Goal: Find specific page/section

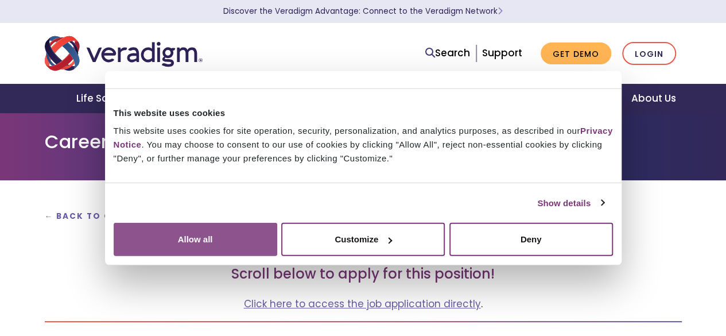
click at [277, 223] on button "Allow all" at bounding box center [196, 239] width 164 height 33
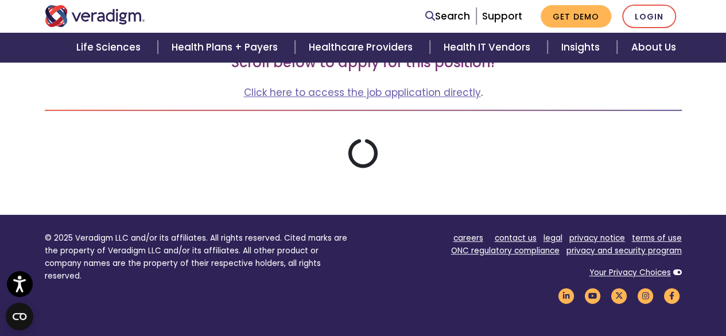
scroll to position [230, 0]
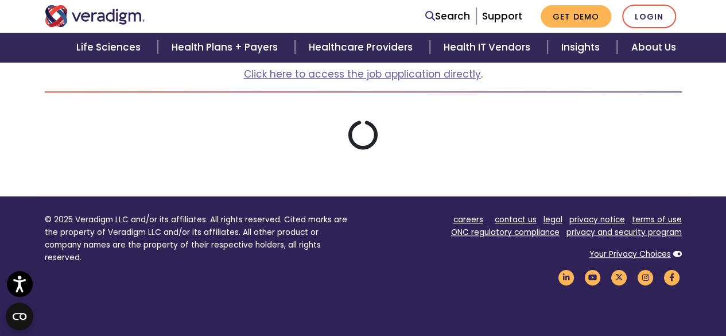
click at [431, 182] on div "← Back to Open Positions Together, let's transform health insightfully Scroll b…" at bounding box center [363, 74] width 637 height 246
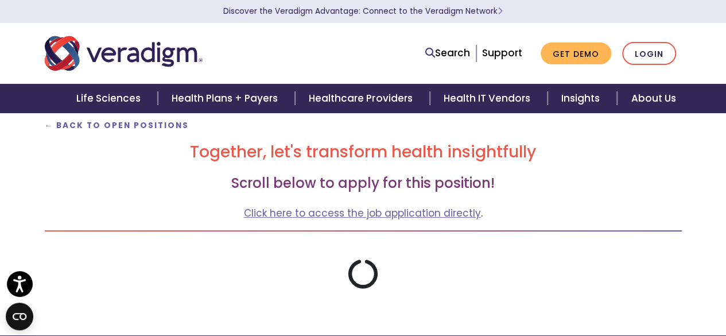
scroll to position [172, 0]
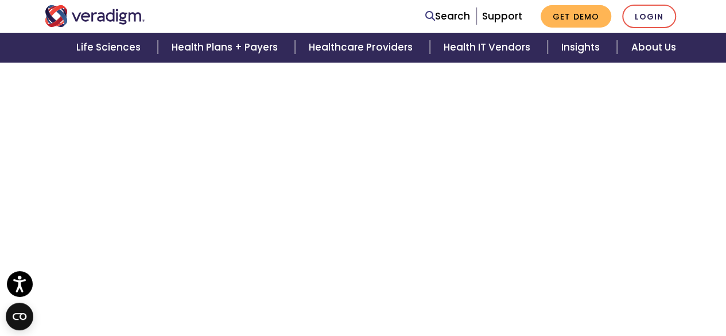
scroll to position [1984, 0]
